Goal: Find specific page/section: Find specific page/section

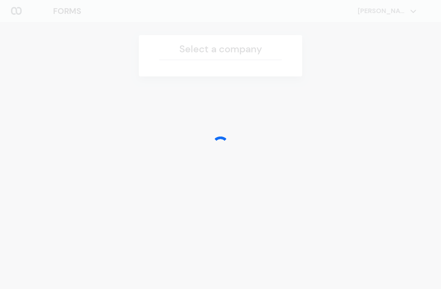
click at [369, 161] on div at bounding box center [220, 144] width 441 height 289
